Goal: Task Accomplishment & Management: Use online tool/utility

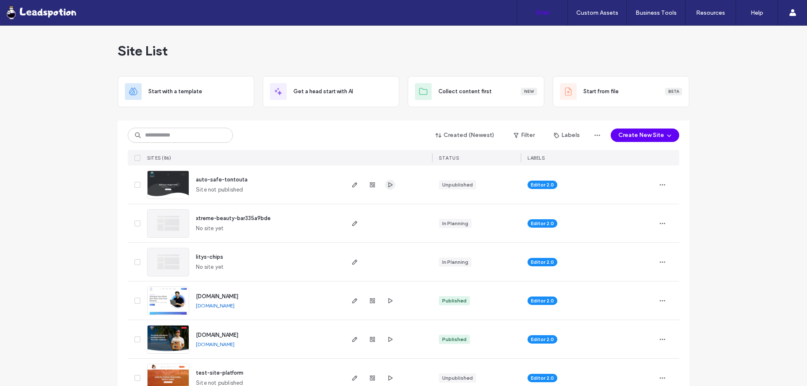
click at [387, 184] on icon "button" at bounding box center [390, 184] width 7 height 7
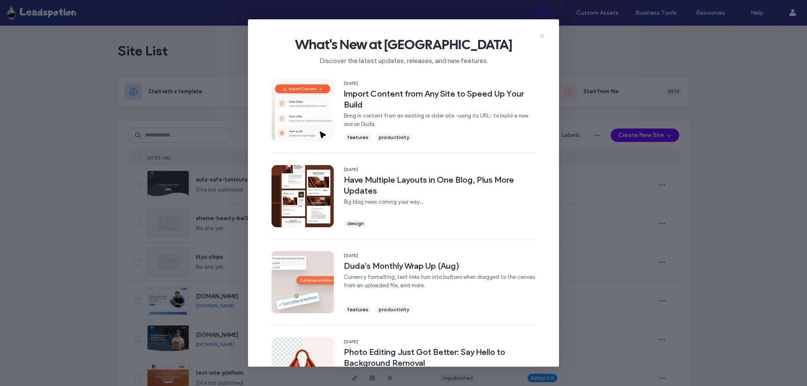
click at [541, 37] on icon at bounding box center [542, 36] width 7 height 7
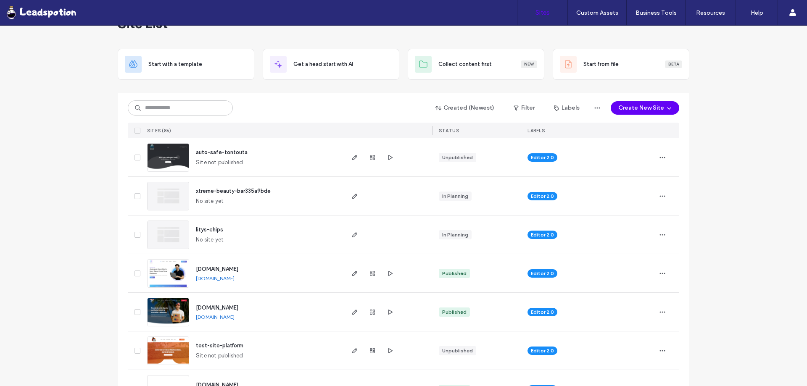
scroll to position [42, 0]
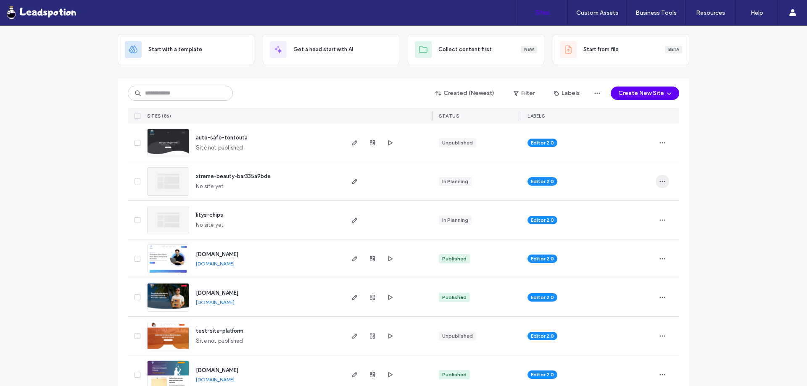
click at [659, 183] on icon "button" at bounding box center [662, 181] width 7 height 7
click at [665, 91] on icon "button" at bounding box center [668, 93] width 7 height 7
click at [351, 144] on icon "button" at bounding box center [354, 142] width 7 height 7
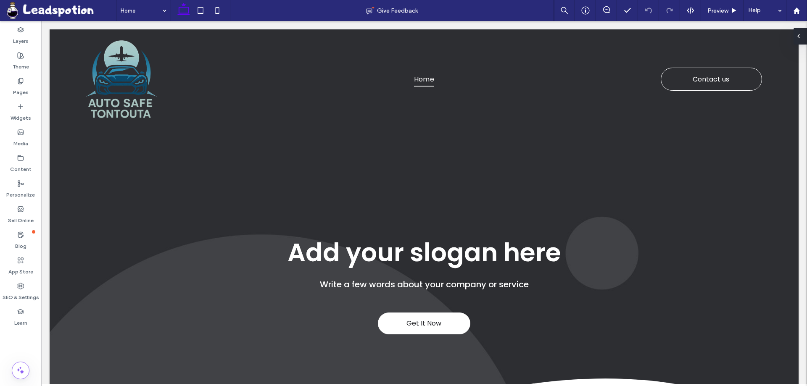
drag, startPoint x: 799, startPoint y: 34, endPoint x: 756, endPoint y: 16, distance: 45.8
click at [799, 34] on icon at bounding box center [798, 36] width 7 height 7
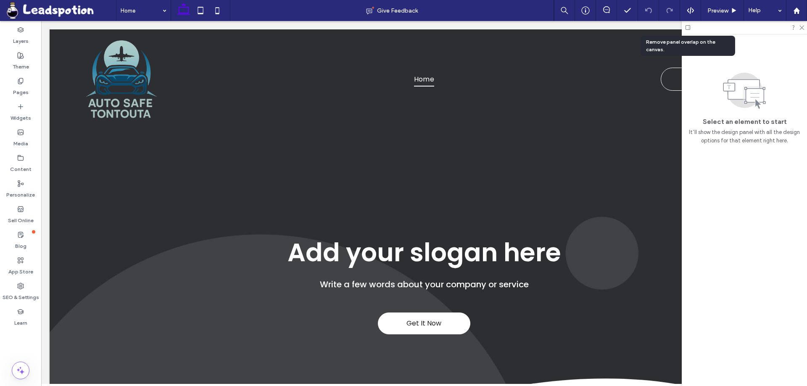
click at [688, 26] on icon at bounding box center [687, 27] width 6 height 6
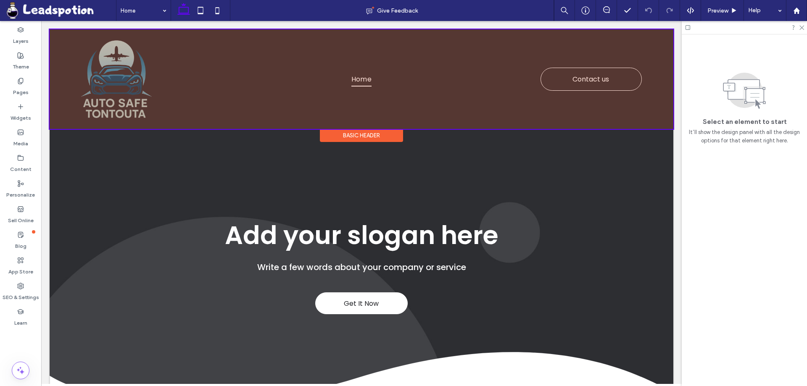
click at [118, 82] on div at bounding box center [361, 79] width 623 height 100
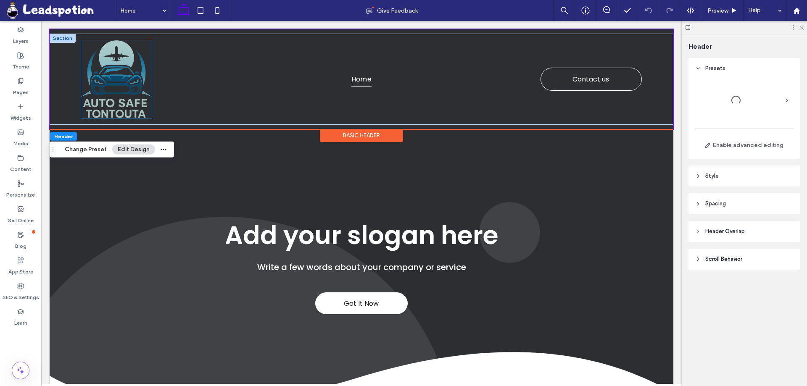
click at [104, 84] on img at bounding box center [116, 79] width 71 height 78
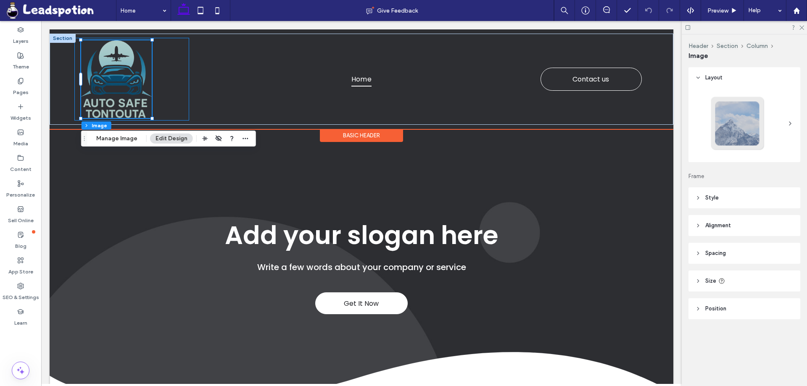
click at [176, 73] on div at bounding box center [131, 79] width 115 height 83
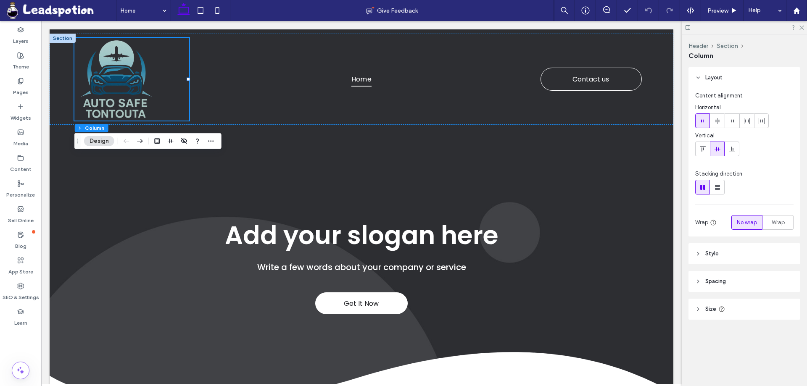
click at [724, 281] on span "Spacing" at bounding box center [715, 281] width 21 height 8
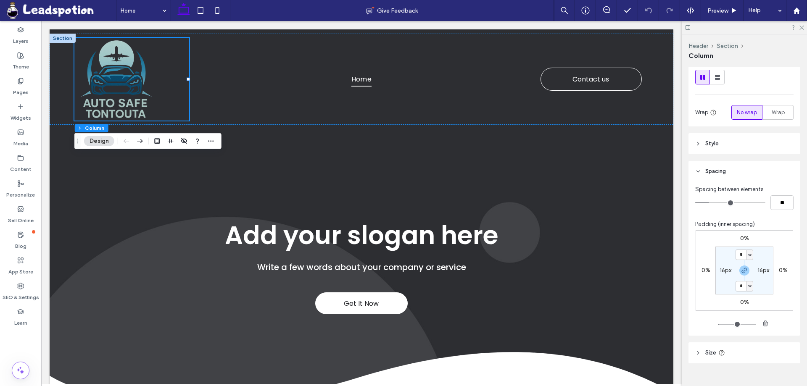
scroll to position [124, 0]
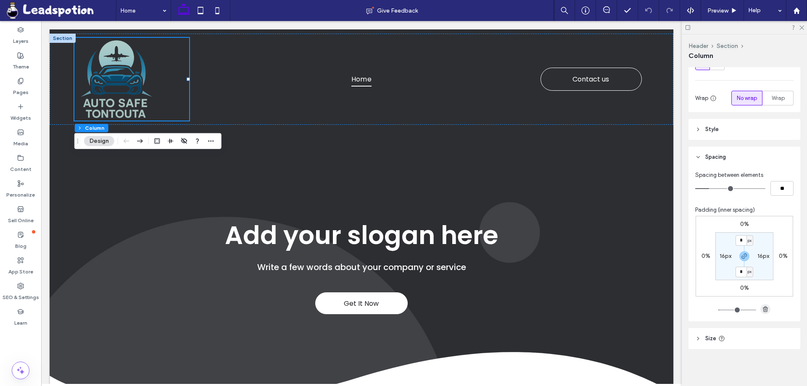
click at [763, 310] on use "button" at bounding box center [765, 308] width 5 height 5
type input "*"
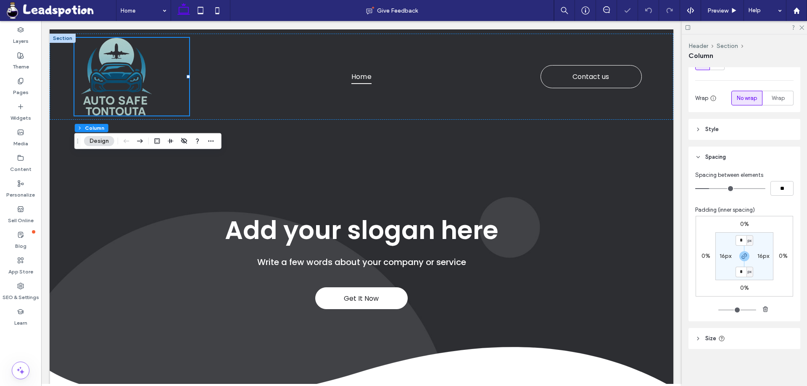
click at [761, 255] on label "16px" at bounding box center [763, 255] width 12 height 7
click at [762, 307] on icon "button" at bounding box center [765, 309] width 7 height 7
type input "*"
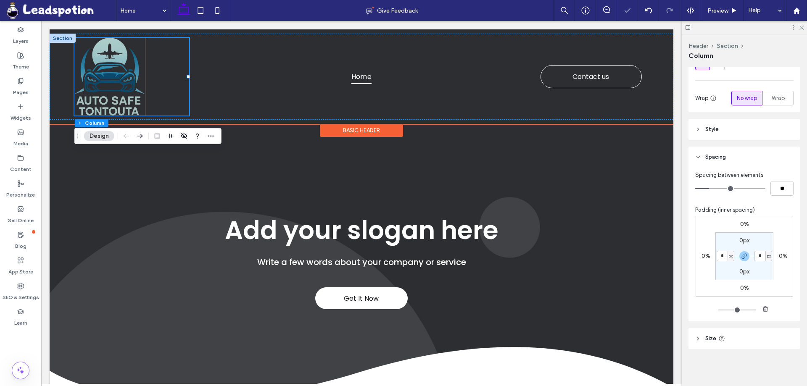
click at [90, 85] on img at bounding box center [109, 77] width 71 height 78
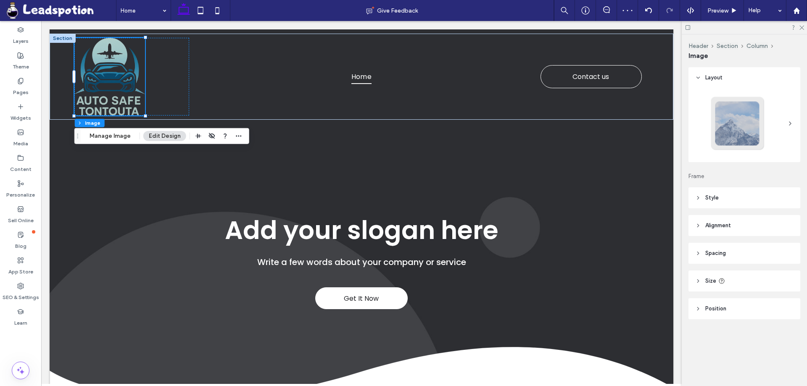
click at [738, 283] on header "Size" at bounding box center [744, 281] width 112 height 21
click at [766, 334] on div "Keep proportions Width *** px Height A More Size Options" at bounding box center [744, 337] width 98 height 84
click at [771, 326] on input "***" at bounding box center [772, 327] width 17 height 15
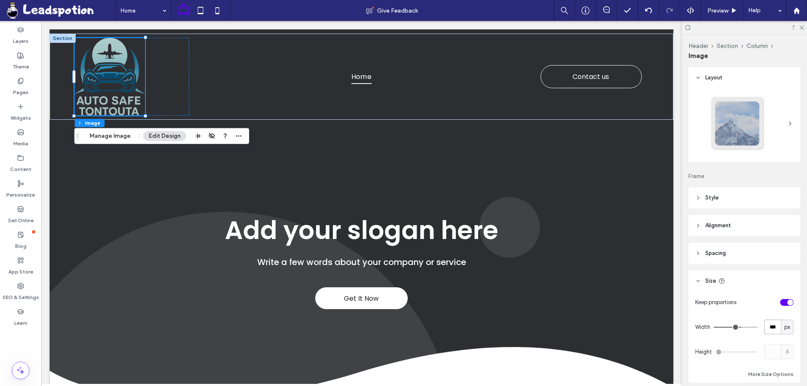
type input "***"
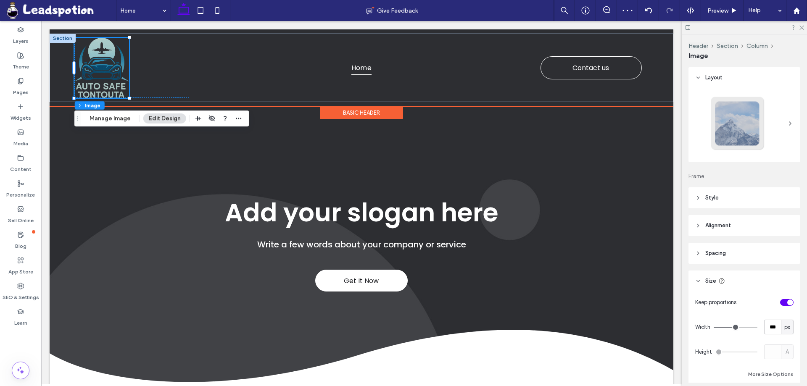
click at [343, 111] on div "Basic Header" at bounding box center [361, 112] width 83 height 13
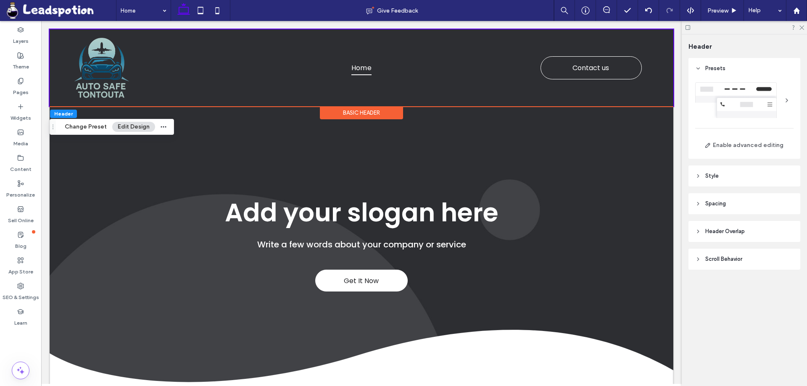
drag, startPoint x: 734, startPoint y: 211, endPoint x: 734, endPoint y: 206, distance: 4.6
click at [734, 209] on header "Spacing" at bounding box center [744, 203] width 112 height 21
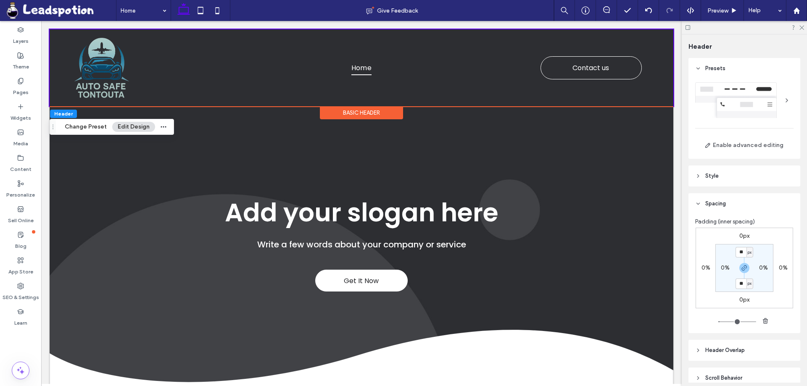
click at [735, 205] on header "Spacing" at bounding box center [744, 203] width 112 height 21
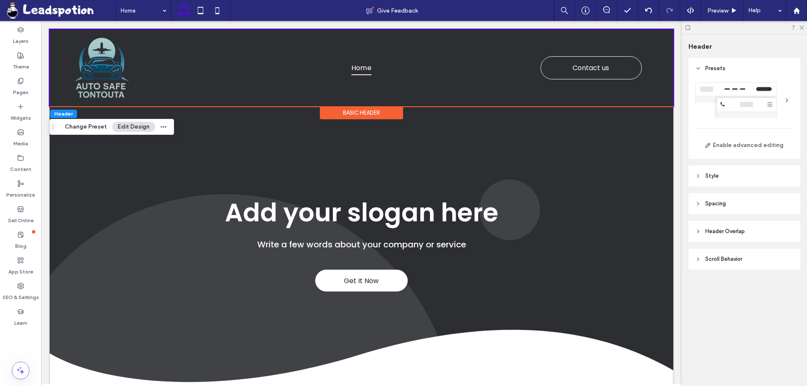
click at [735, 205] on header "Spacing" at bounding box center [744, 203] width 112 height 21
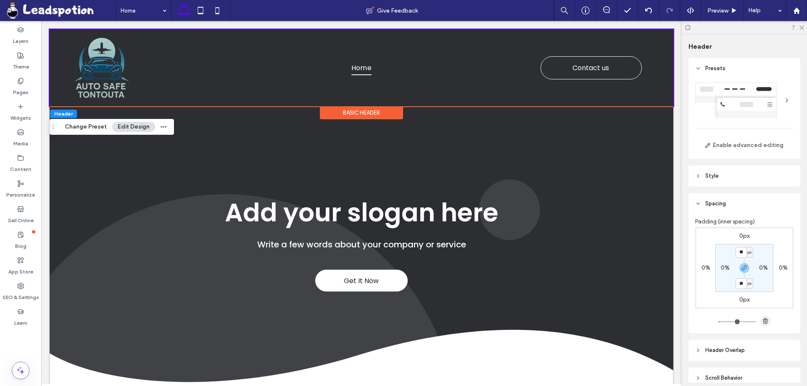
click at [764, 318] on use "button" at bounding box center [765, 320] width 5 height 5
type input "*"
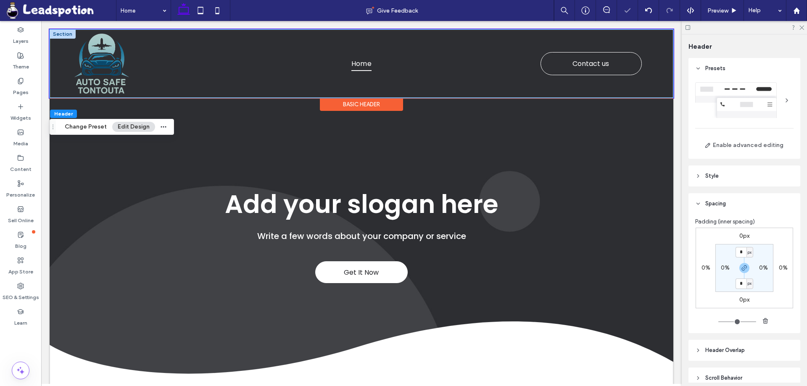
click at [62, 59] on div "Home Contact us" at bounding box center [361, 63] width 623 height 68
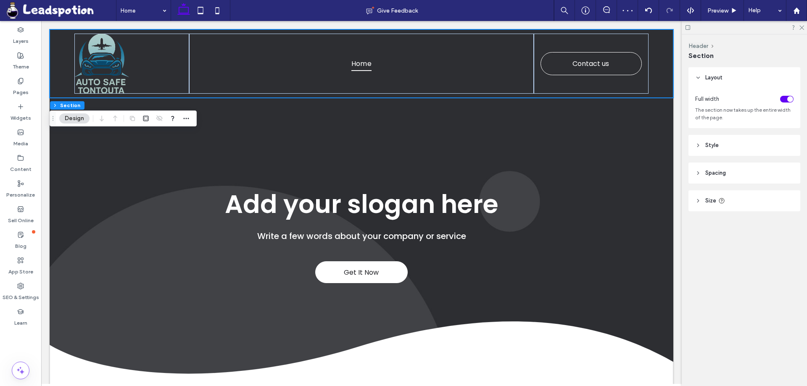
click at [722, 176] on span "Spacing" at bounding box center [715, 173] width 21 height 8
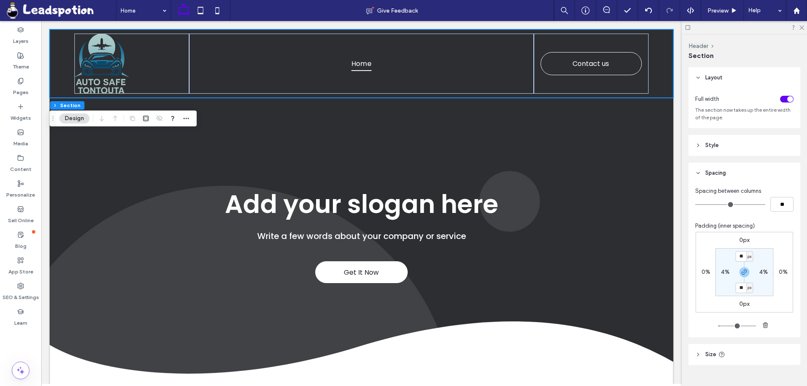
click at [760, 273] on label "4%" at bounding box center [763, 271] width 9 height 7
type input "*"
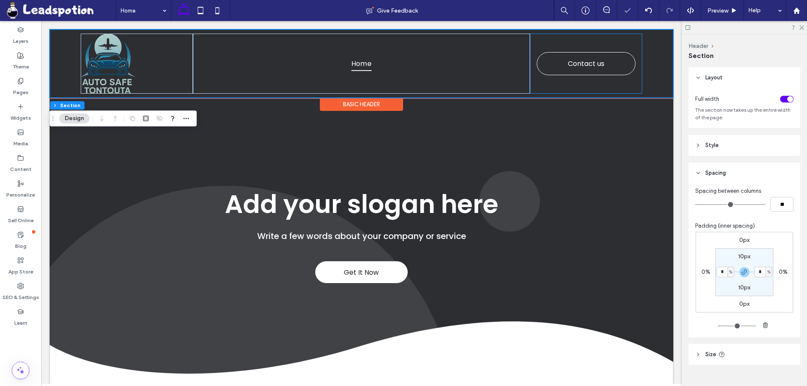
click at [572, 82] on div "Contact us" at bounding box center [586, 64] width 112 height 60
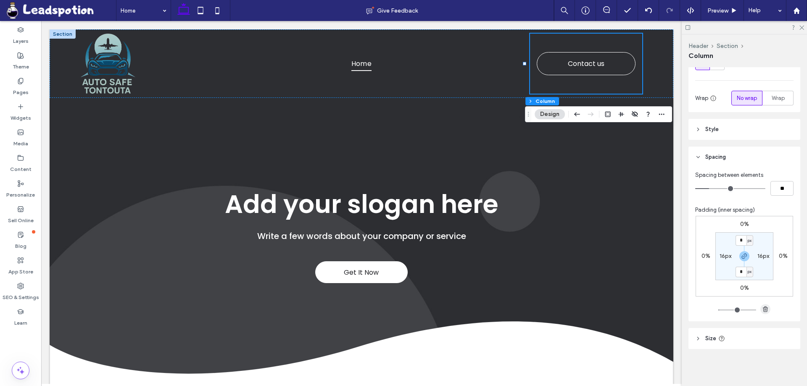
click at [762, 309] on icon "button" at bounding box center [765, 309] width 7 height 7
type input "*"
click at [755, 254] on div "16px" at bounding box center [763, 256] width 19 height 8
click at [762, 257] on label "16px" at bounding box center [763, 255] width 12 height 7
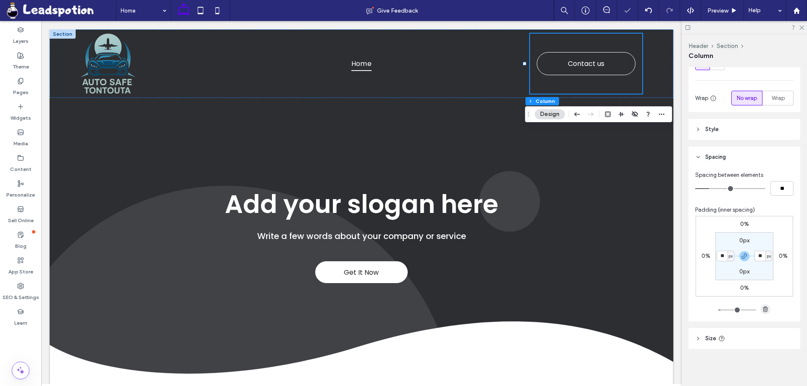
click at [762, 308] on icon "button" at bounding box center [765, 309] width 7 height 7
type input "*"
click at [24, 61] on label "Theme" at bounding box center [21, 65] width 16 height 12
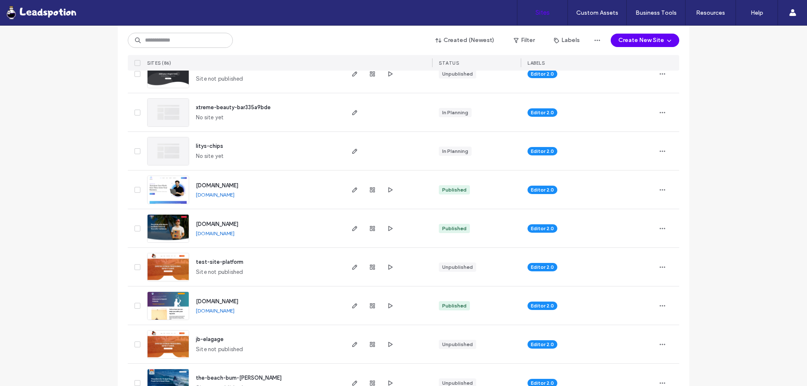
scroll to position [126, 0]
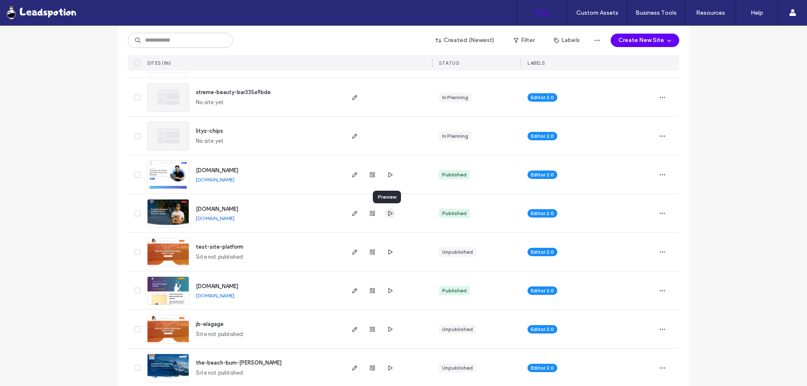
click at [388, 214] on use "button" at bounding box center [390, 212] width 4 height 5
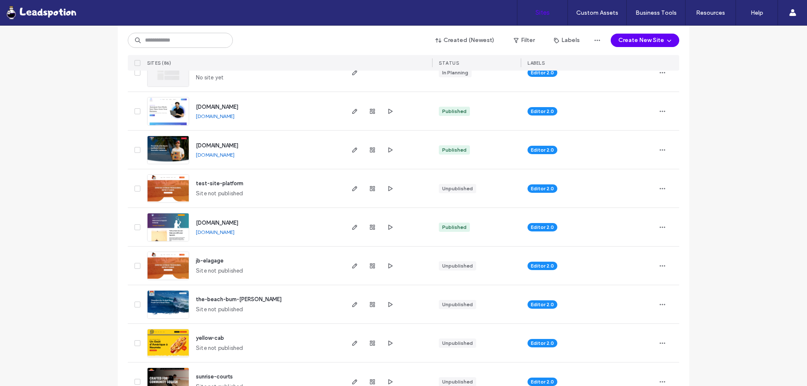
scroll to position [210, 0]
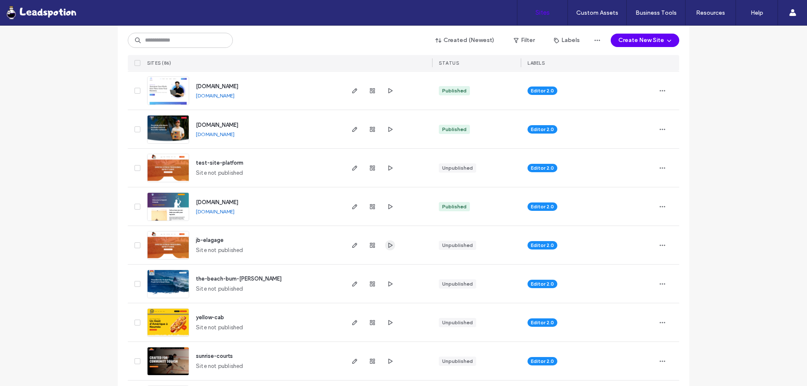
click at [389, 243] on icon "button" at bounding box center [390, 245] width 7 height 7
click at [387, 168] on icon "button" at bounding box center [390, 168] width 7 height 7
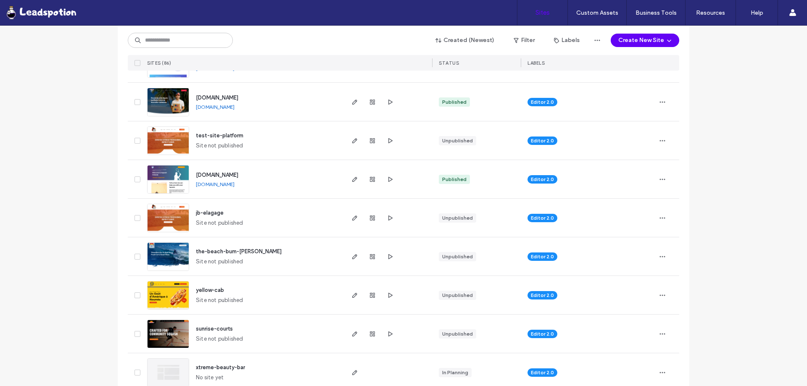
scroll to position [252, 0]
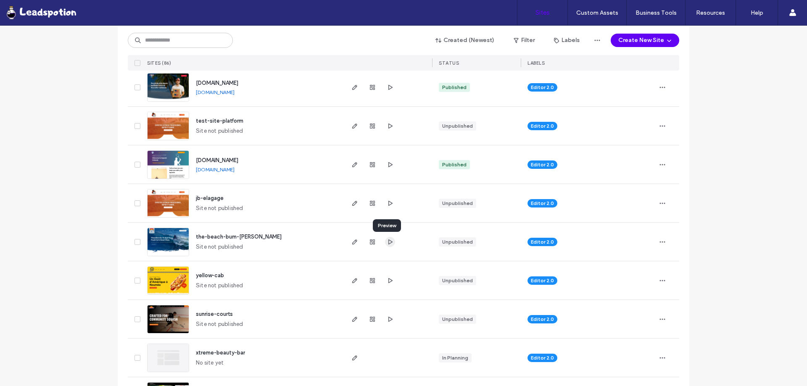
click at [387, 243] on icon "button" at bounding box center [390, 242] width 7 height 7
click at [389, 281] on icon "button" at bounding box center [390, 280] width 7 height 7
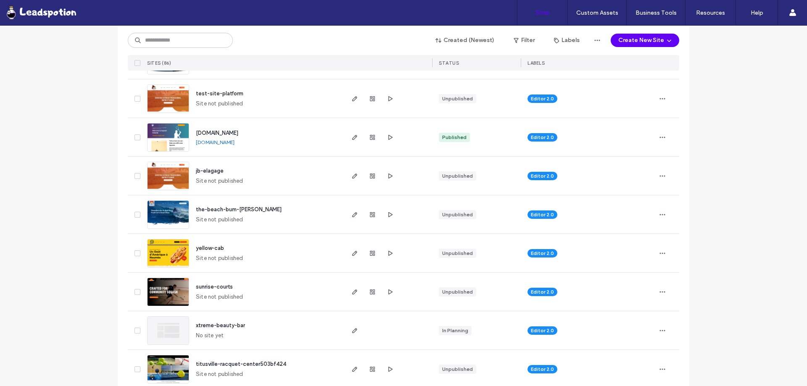
scroll to position [294, 0]
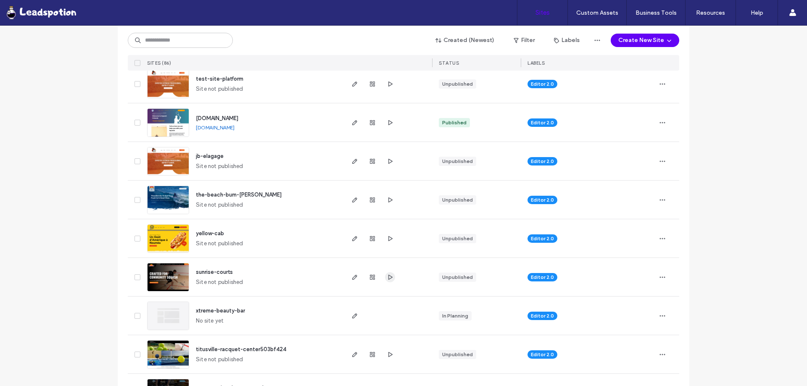
click at [388, 276] on icon "button" at bounding box center [390, 277] width 7 height 7
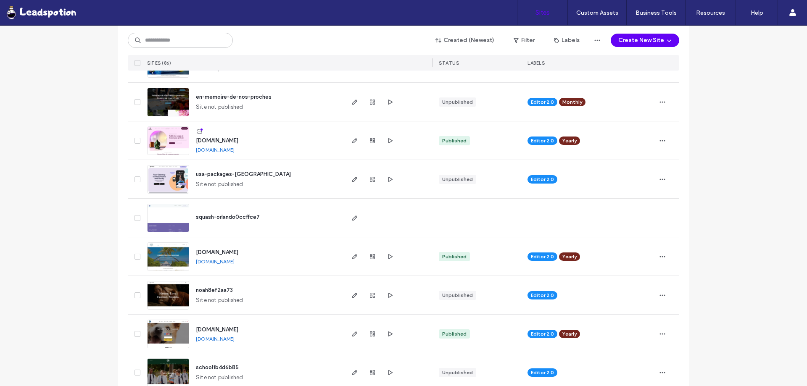
scroll to position [588, 0]
